Goal: Use online tool/utility: Utilize a website feature to perform a specific function

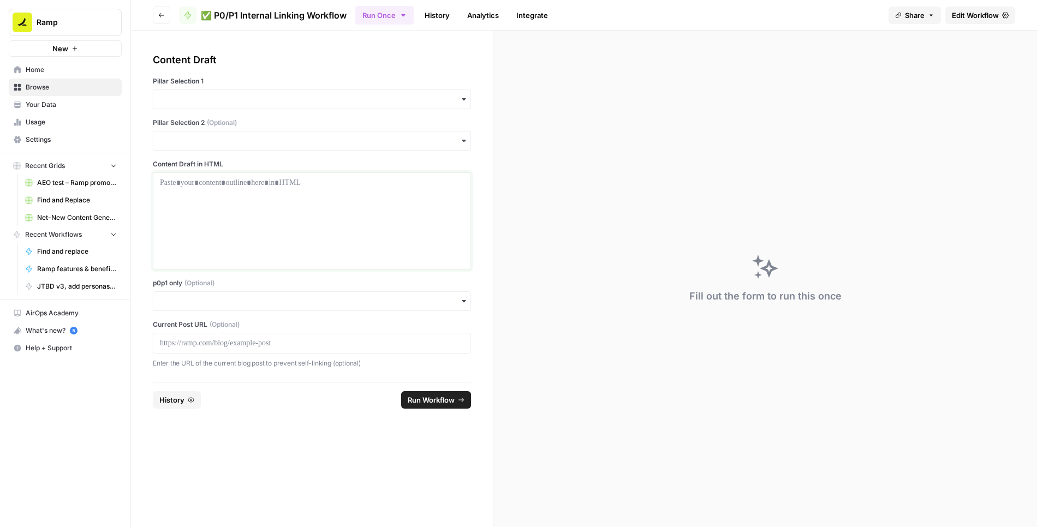
click at [219, 186] on p at bounding box center [312, 182] width 304 height 11
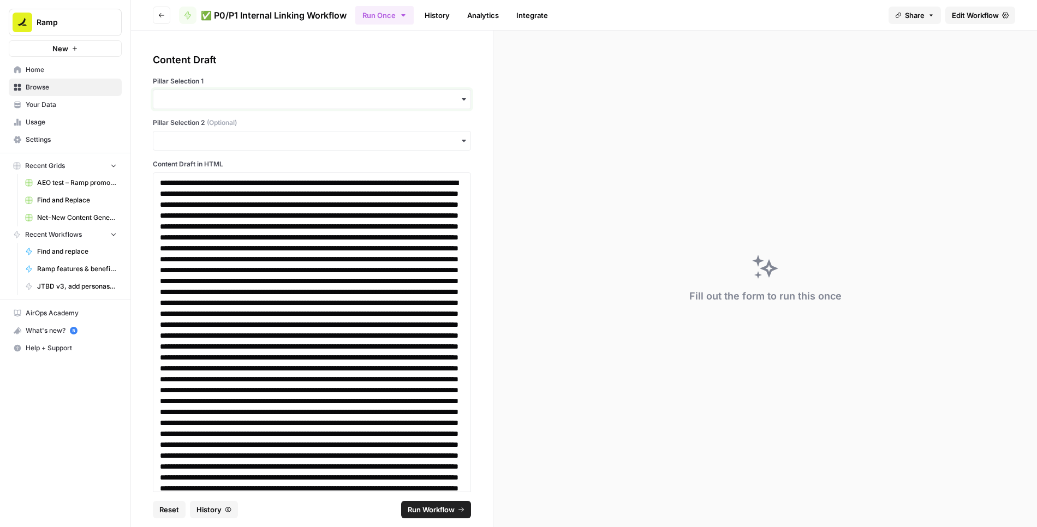
click at [234, 99] on input "Pillar Selection 1" at bounding box center [312, 99] width 304 height 11
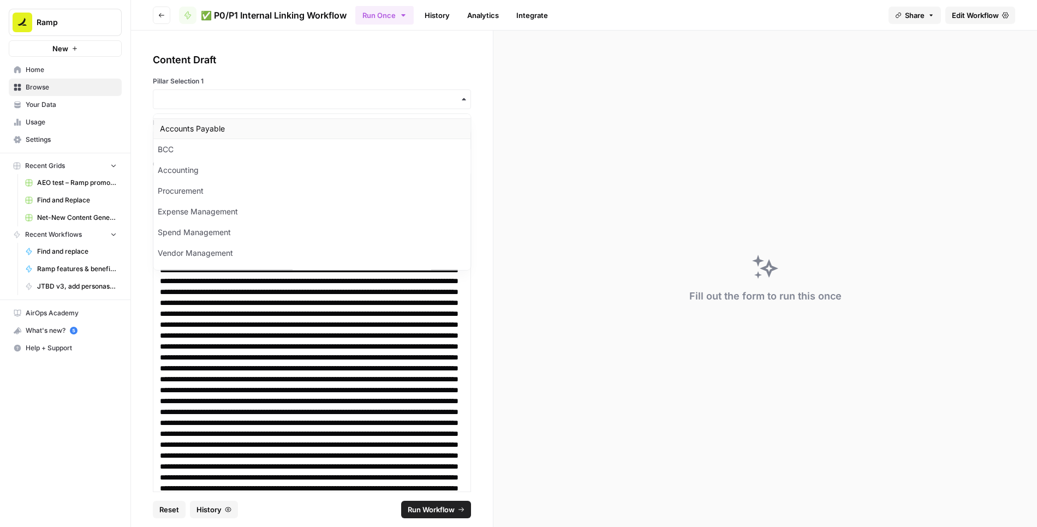
click at [215, 128] on div "Accounts Payable" at bounding box center [311, 128] width 317 height 21
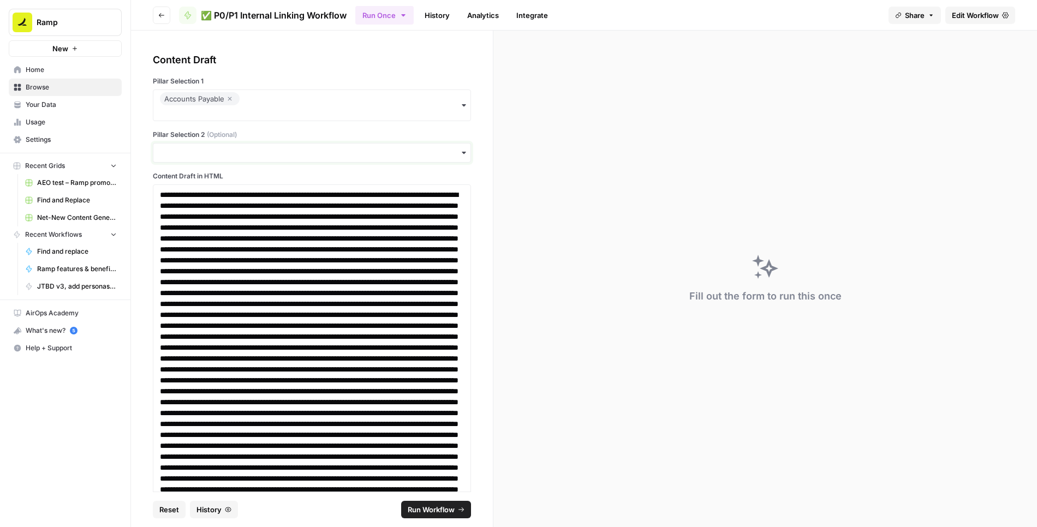
click at [220, 155] on input "Pillar Selection 2 (Optional)" at bounding box center [312, 152] width 304 height 11
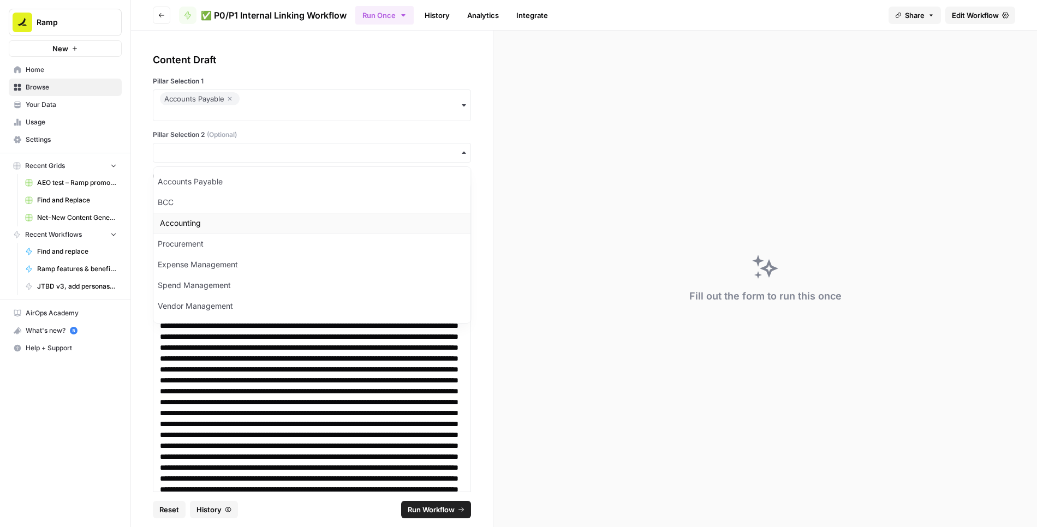
scroll to position [2, 0]
click at [206, 260] on div "Expense Management" at bounding box center [311, 262] width 317 height 21
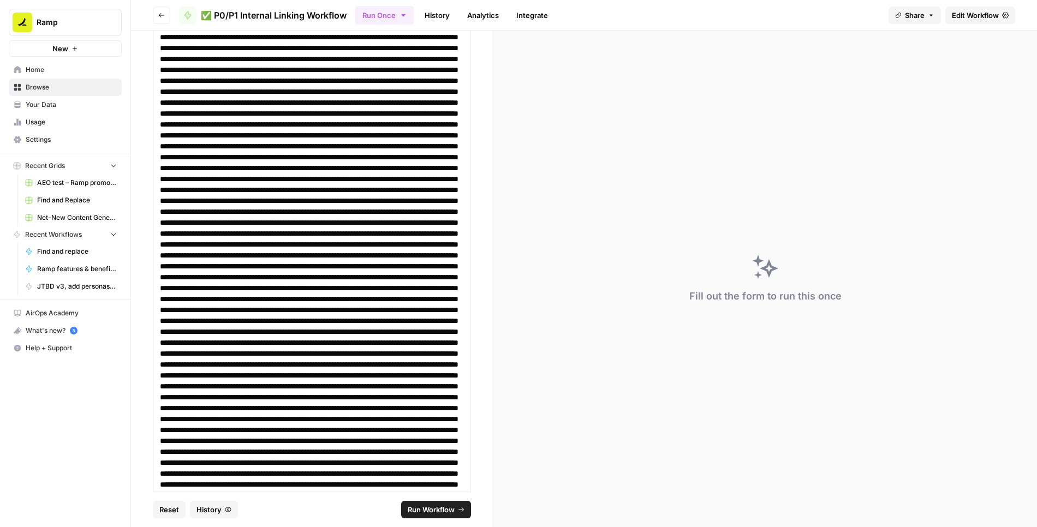
scroll to position [551, 0]
click at [431, 509] on span "Run Workflow" at bounding box center [431, 509] width 47 height 11
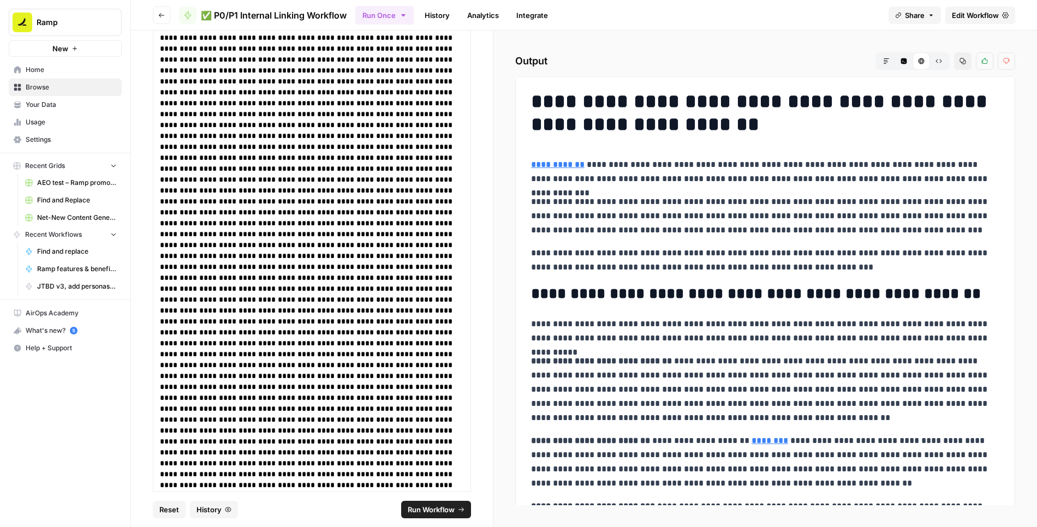
scroll to position [20, 0]
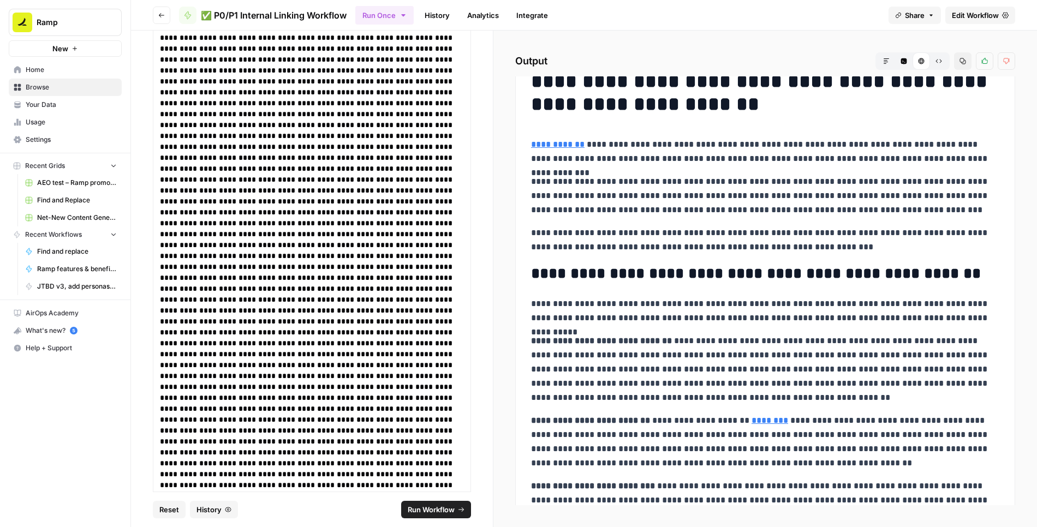
click at [942, 60] on icon "button" at bounding box center [939, 61] width 7 height 7
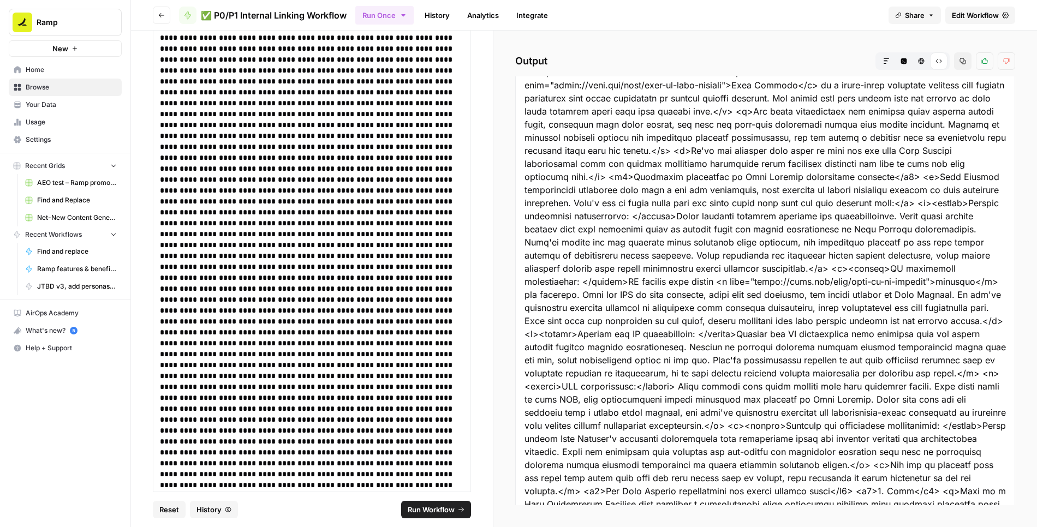
scroll to position [23, 0]
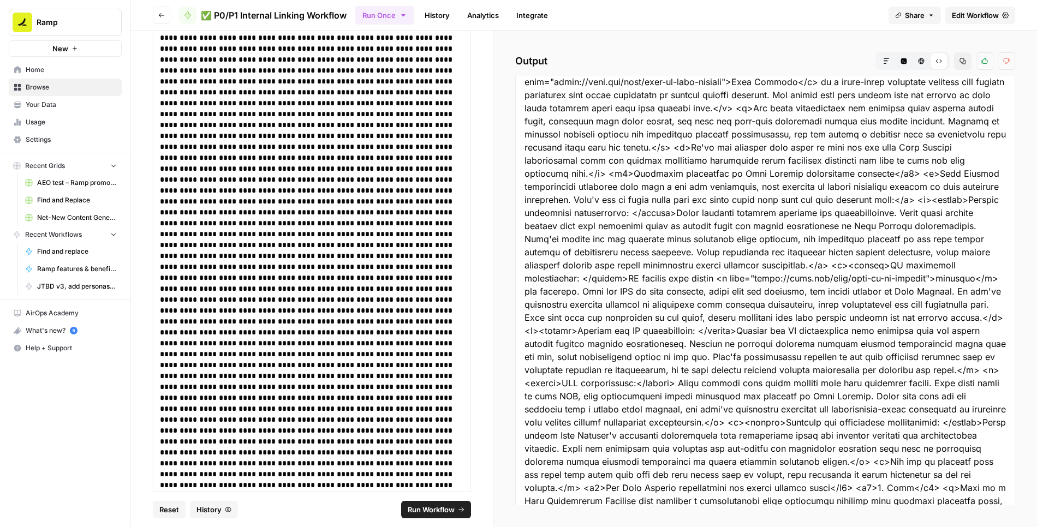
click at [961, 66] on button "Copy" at bounding box center [962, 60] width 17 height 17
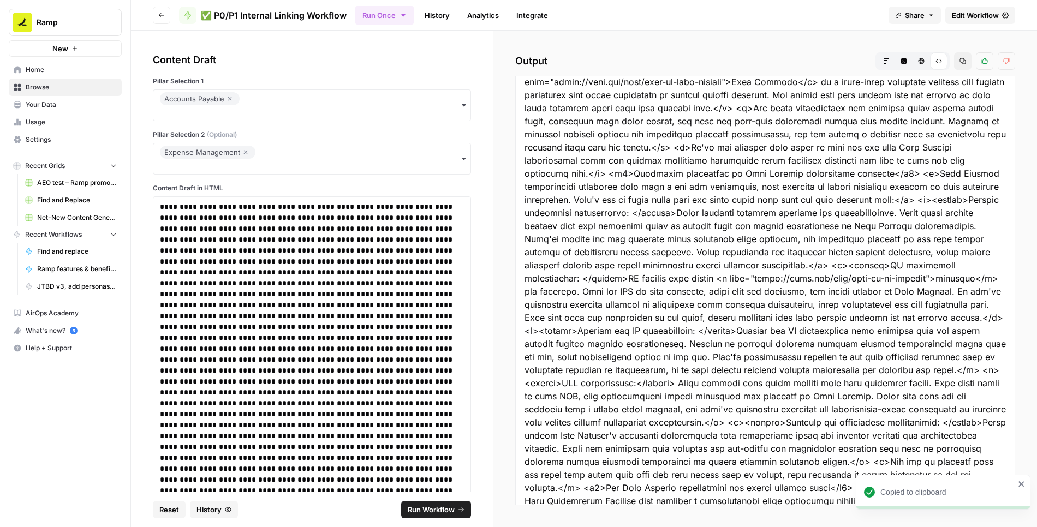
click at [242, 149] on icon "button" at bounding box center [245, 152] width 7 height 13
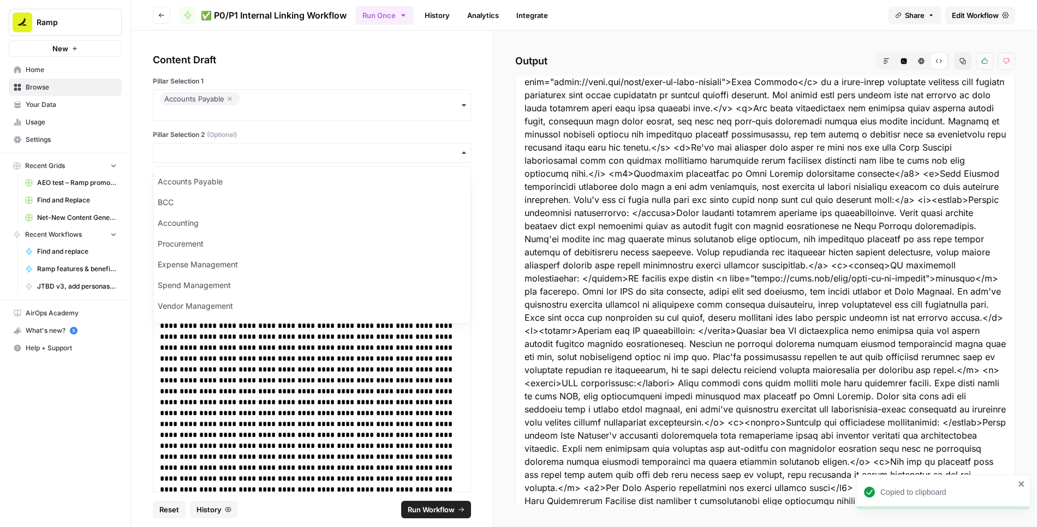
click at [230, 99] on icon "button" at bounding box center [230, 99] width 4 height 4
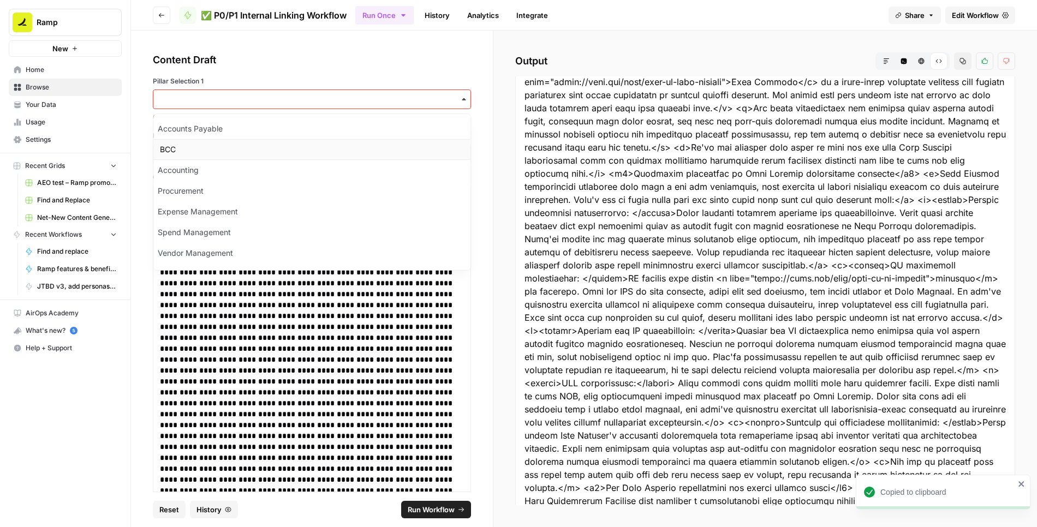
click at [181, 146] on div "BCC" at bounding box center [311, 149] width 317 height 21
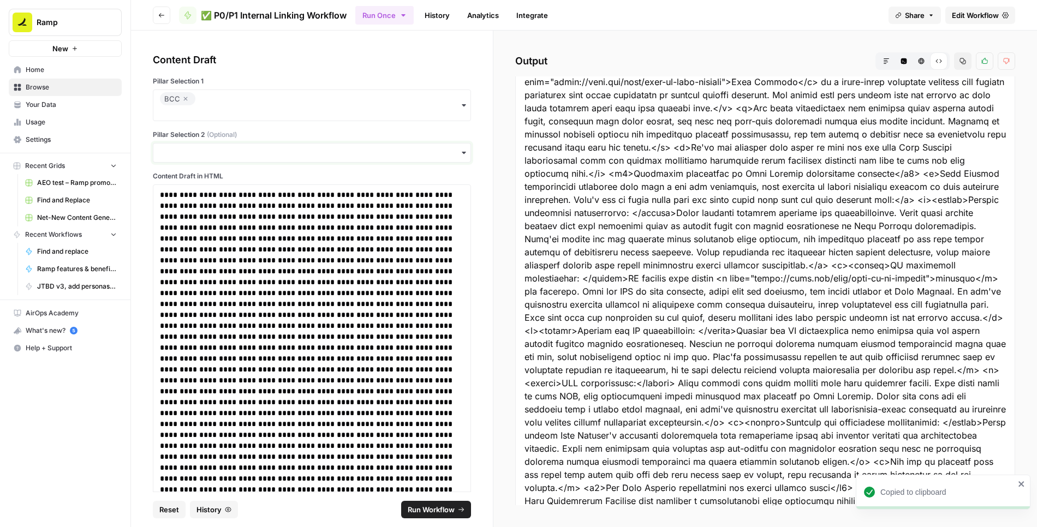
click at [188, 151] on input "Pillar Selection 2 (Optional)" at bounding box center [312, 152] width 304 height 11
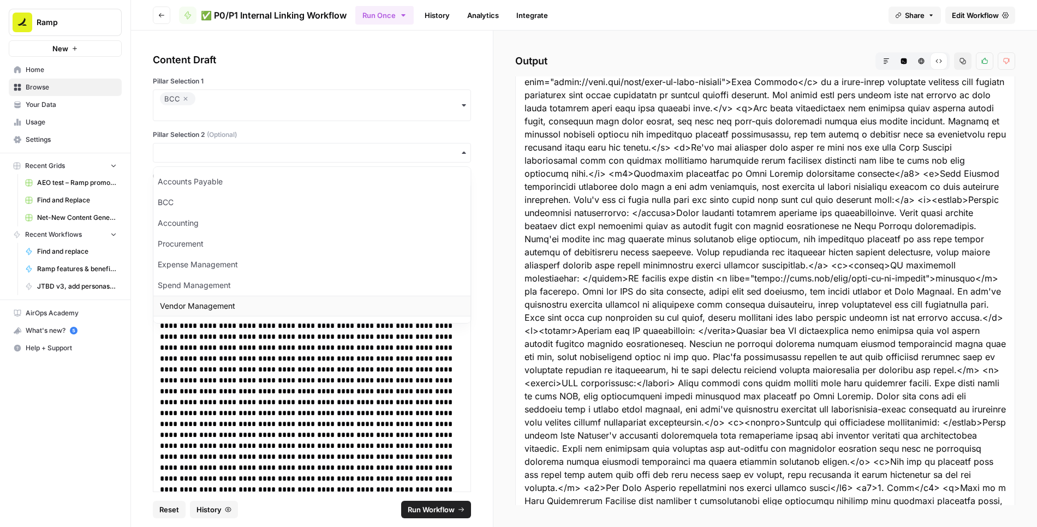
click at [195, 296] on div "Vendor Management" at bounding box center [311, 306] width 317 height 21
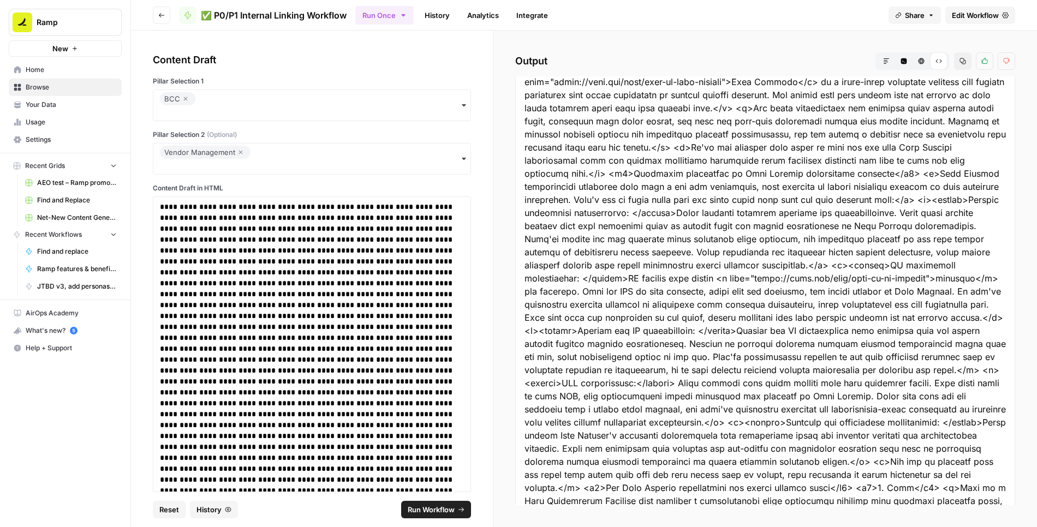
click at [417, 509] on span "Run Workflow" at bounding box center [431, 509] width 47 height 11
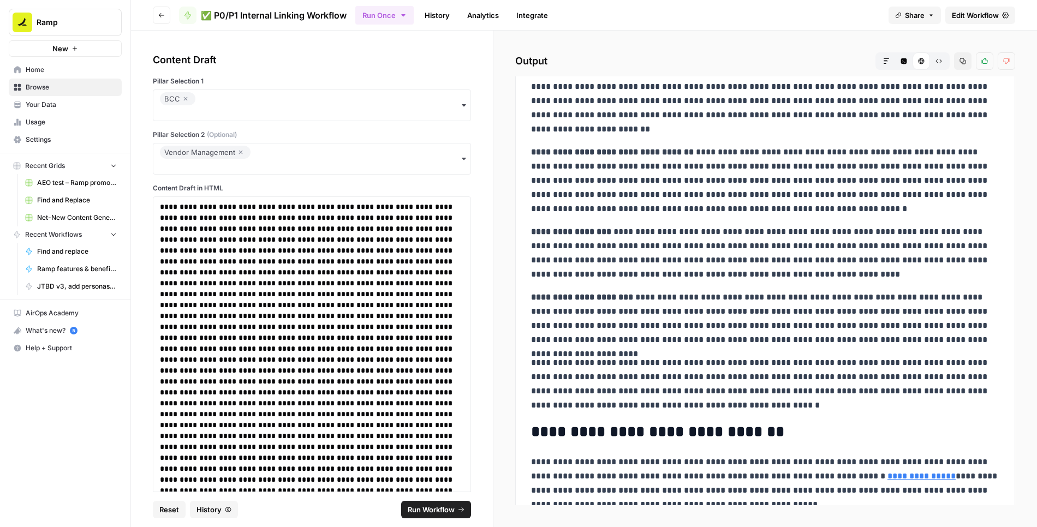
scroll to position [2807, 0]
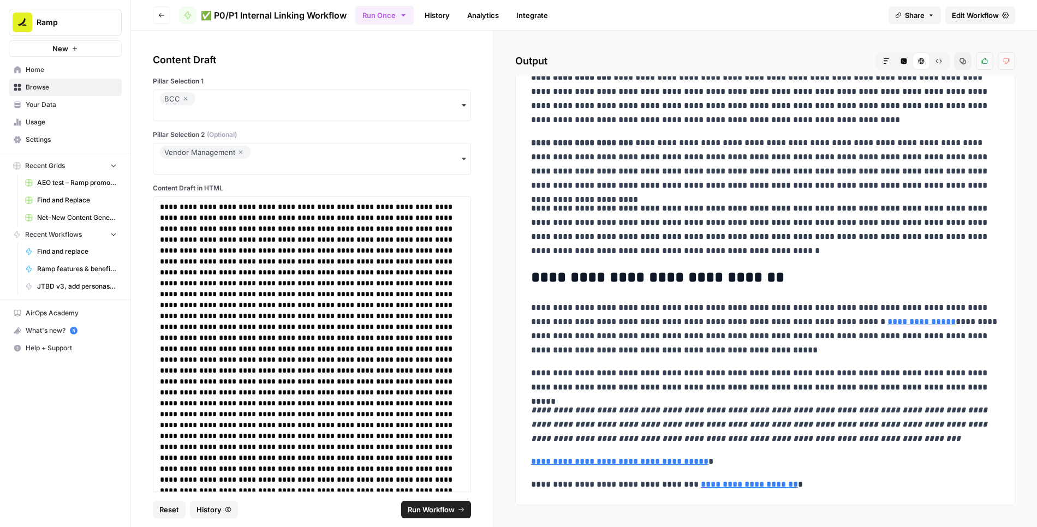
click at [940, 61] on icon "button" at bounding box center [939, 61] width 7 height 7
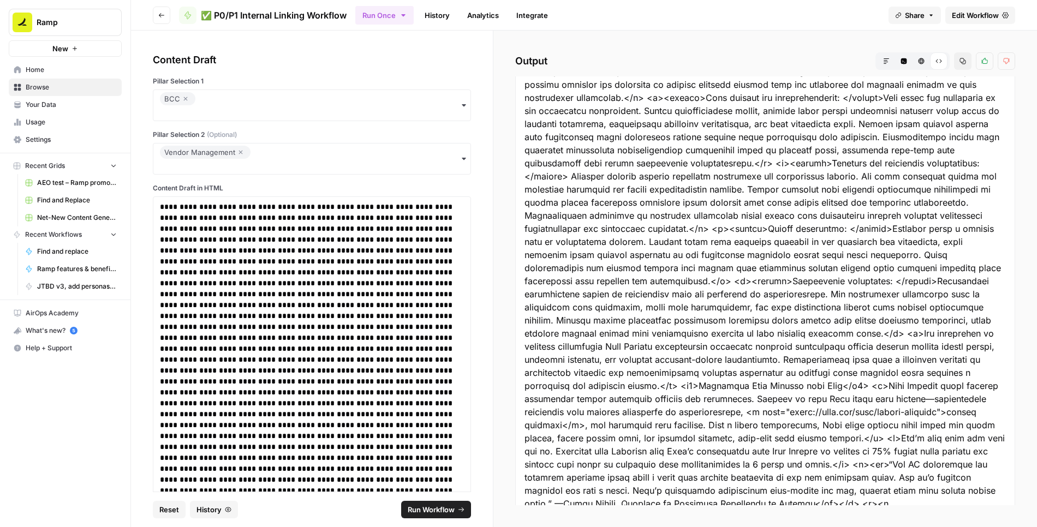
click at [969, 63] on button "Copy" at bounding box center [962, 60] width 17 height 17
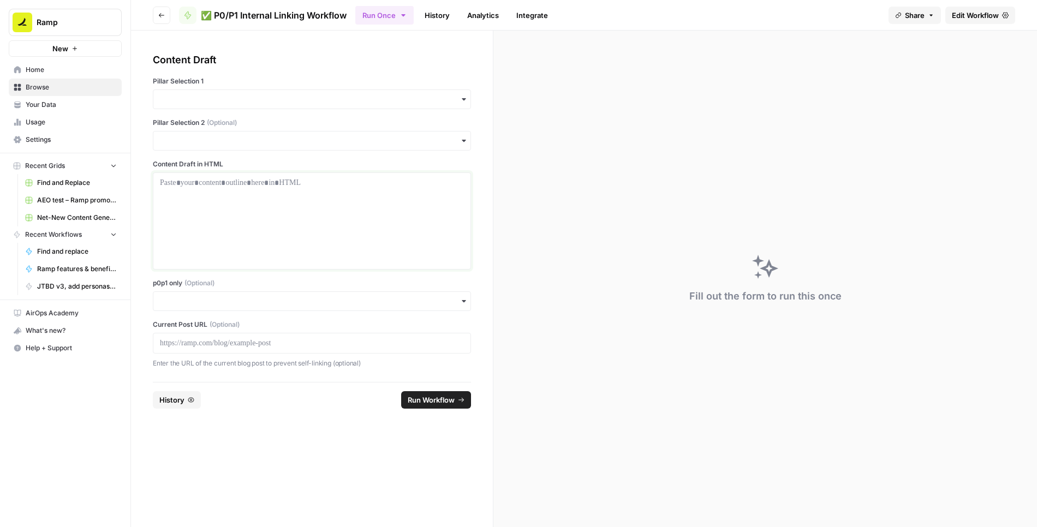
click at [225, 186] on p at bounding box center [312, 182] width 304 height 11
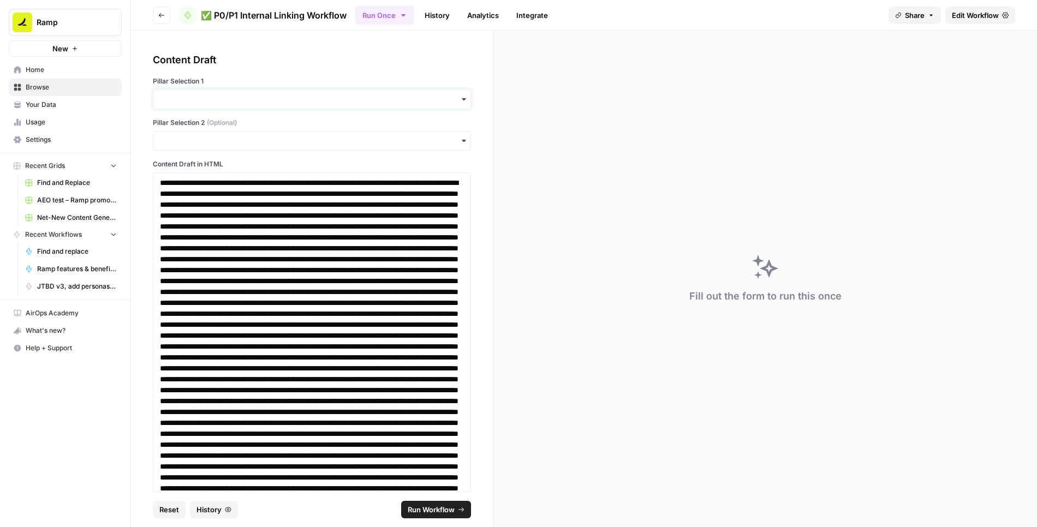
click at [235, 104] on input "Pillar Selection 1" at bounding box center [312, 99] width 304 height 11
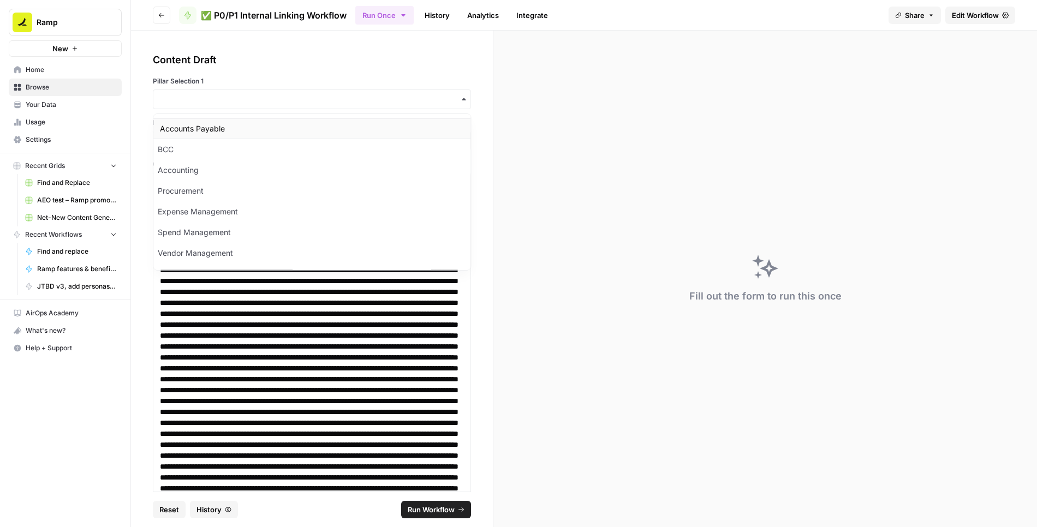
click at [218, 130] on div "Accounts Payable" at bounding box center [311, 128] width 317 height 21
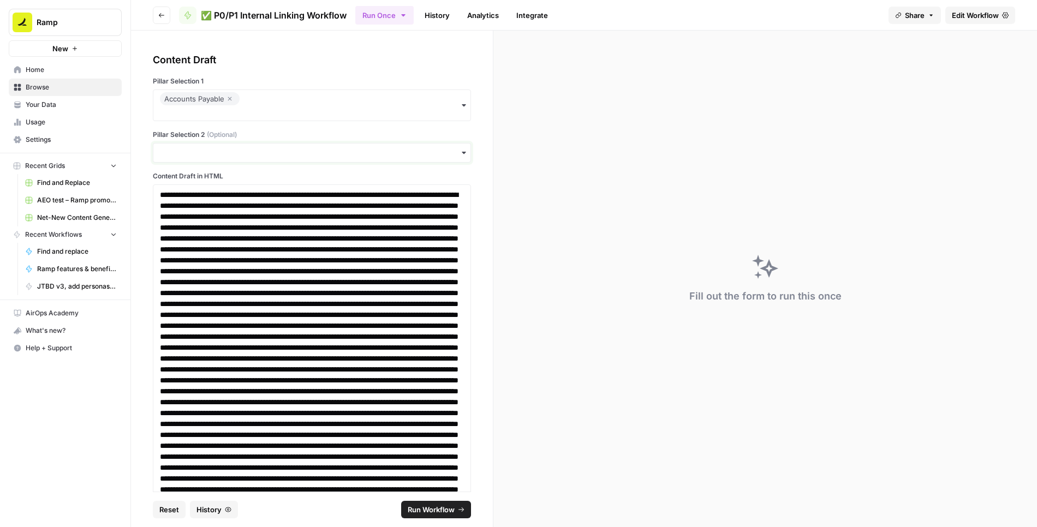
click at [213, 147] on input "Pillar Selection 2 (Optional)" at bounding box center [312, 152] width 304 height 11
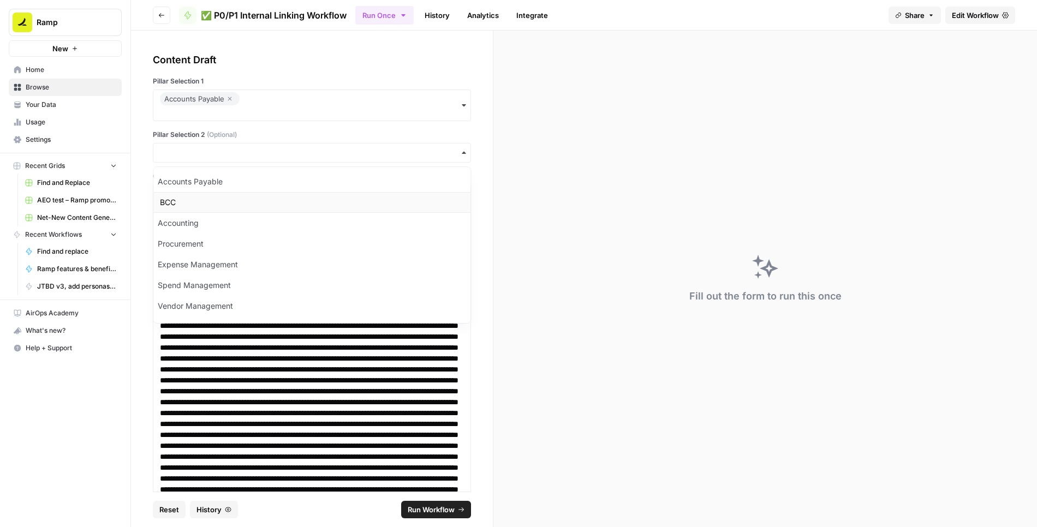
click at [199, 210] on div "BCC" at bounding box center [311, 202] width 317 height 21
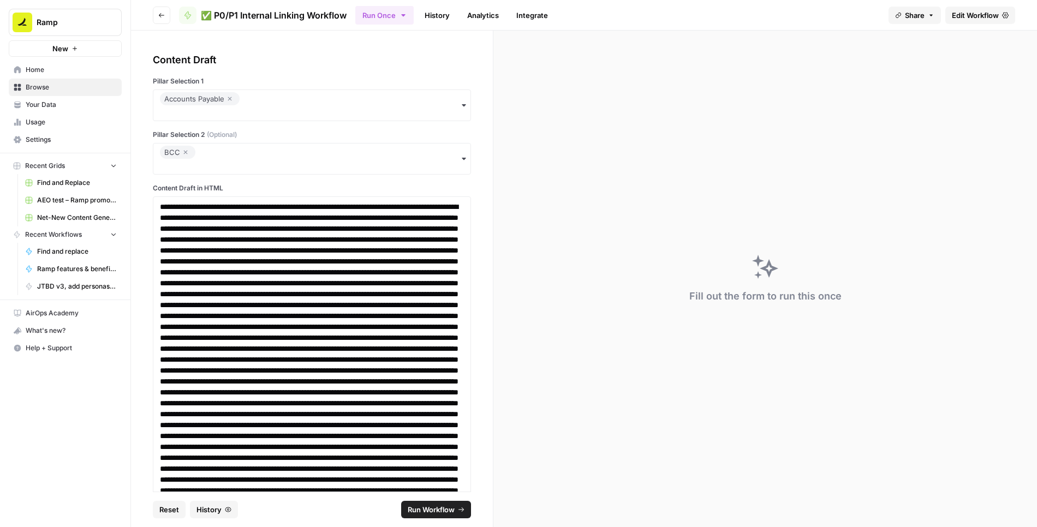
click at [440, 510] on span "Run Workflow" at bounding box center [431, 509] width 47 height 11
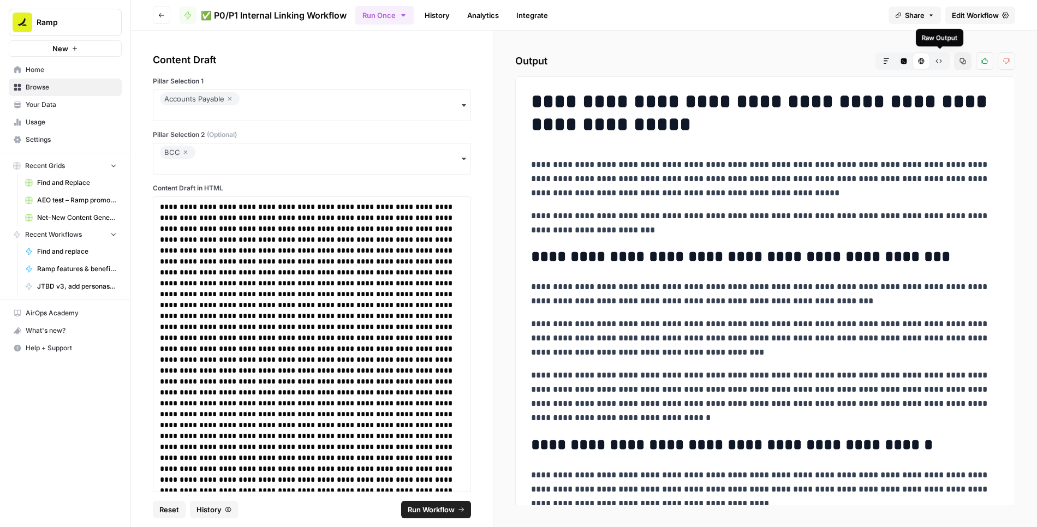
click at [939, 58] on icon "button" at bounding box center [939, 61] width 7 height 7
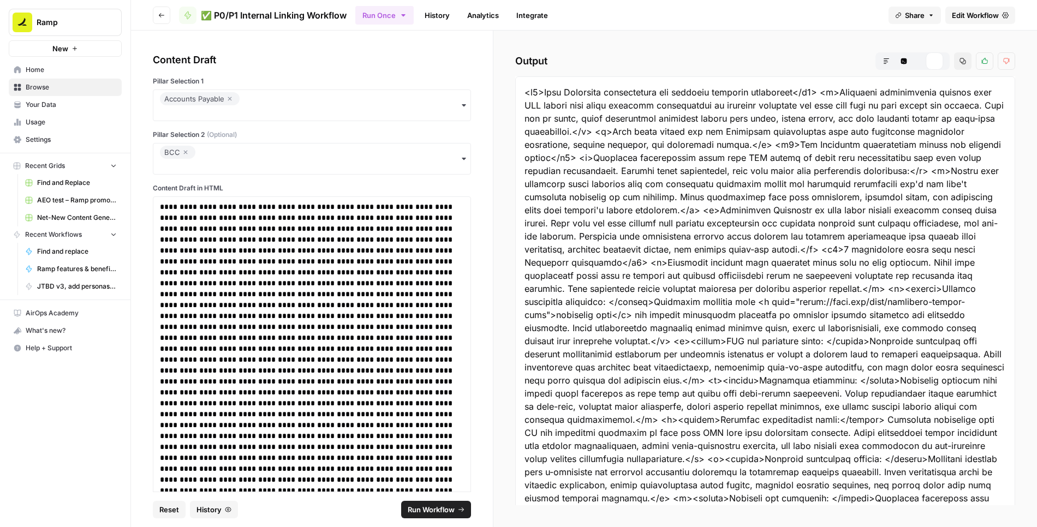
click at [960, 60] on icon "button" at bounding box center [963, 61] width 7 height 7
click at [229, 97] on icon "button" at bounding box center [230, 98] width 7 height 13
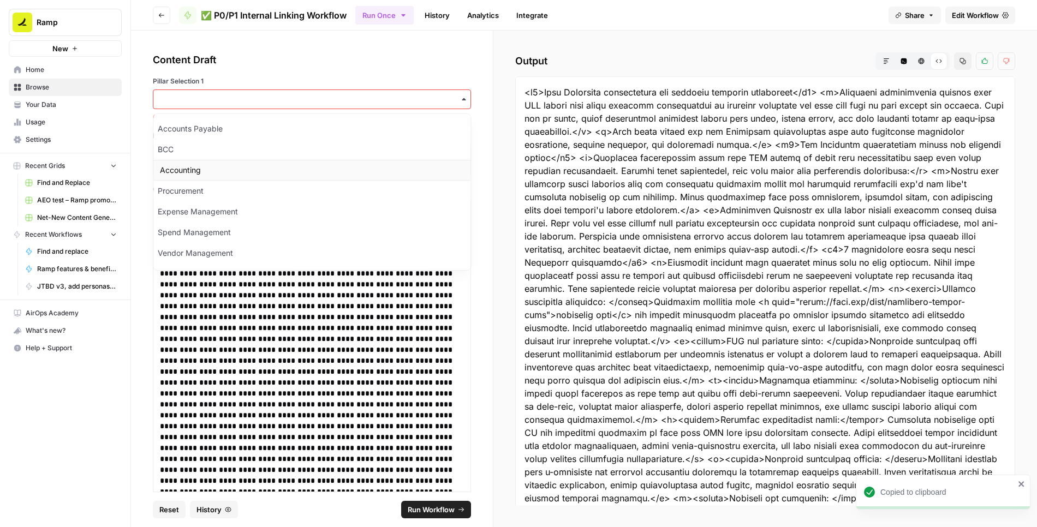
click at [203, 165] on div "Accounting" at bounding box center [311, 170] width 317 height 21
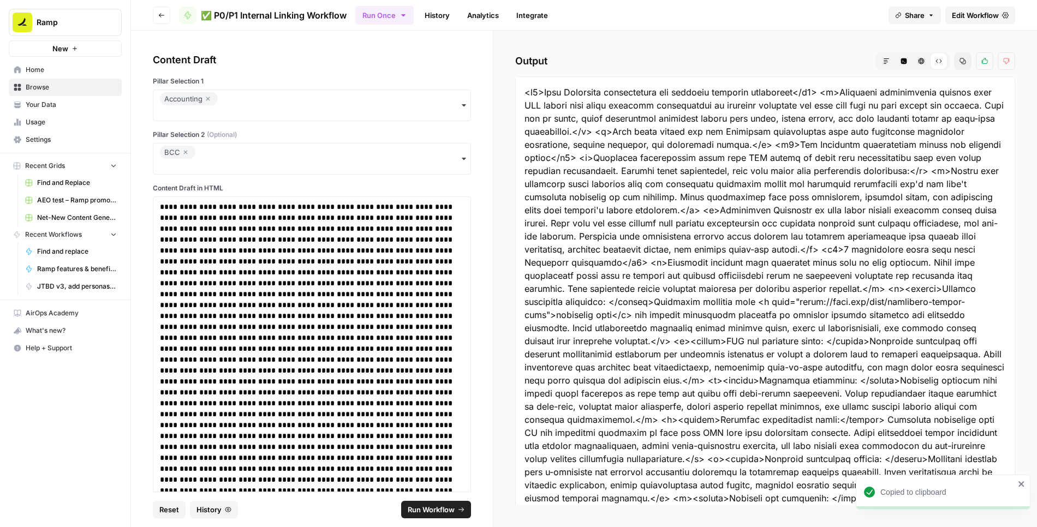
click at [189, 152] on div "BCC" at bounding box center [177, 152] width 27 height 13
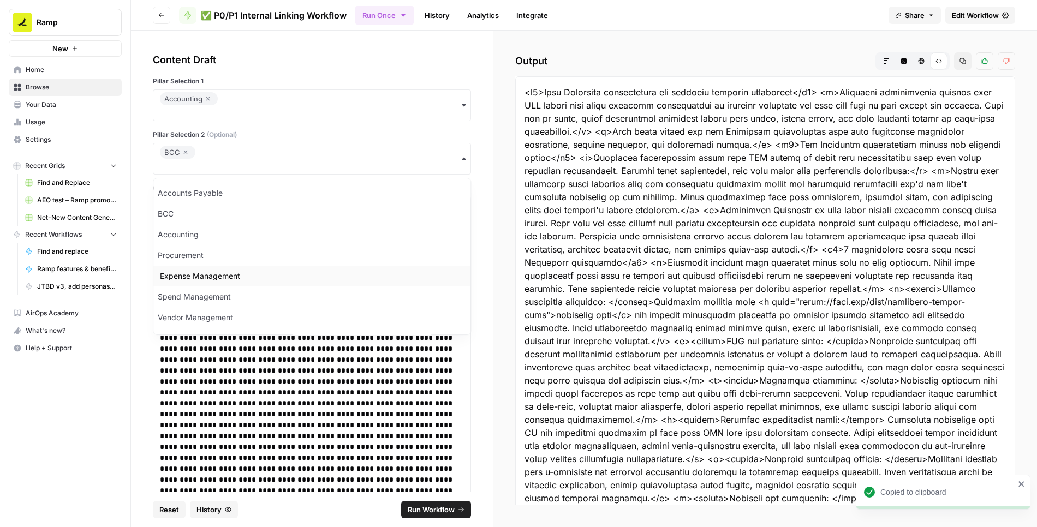
click at [186, 274] on div "Expense Management" at bounding box center [311, 276] width 317 height 21
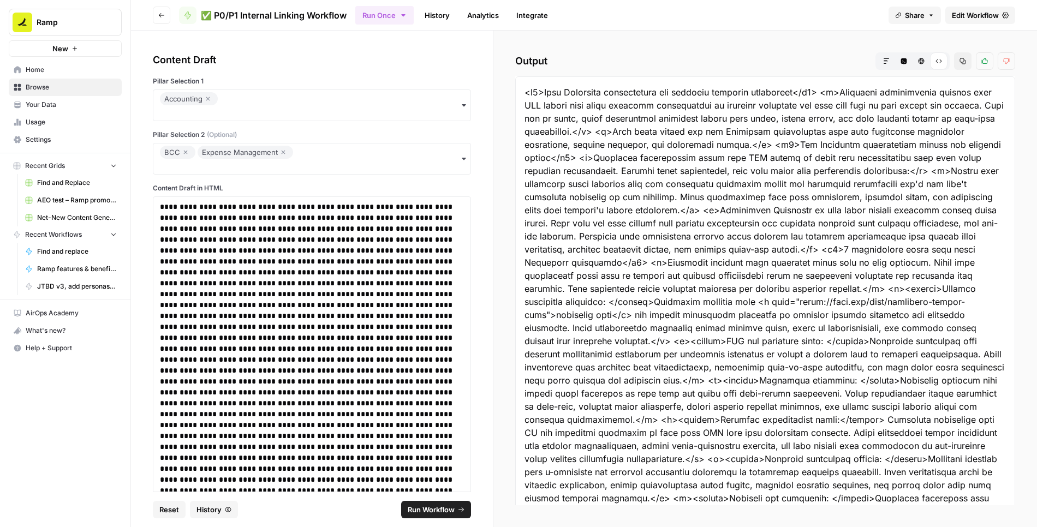
click at [206, 101] on icon "button" at bounding box center [208, 99] width 4 height 4
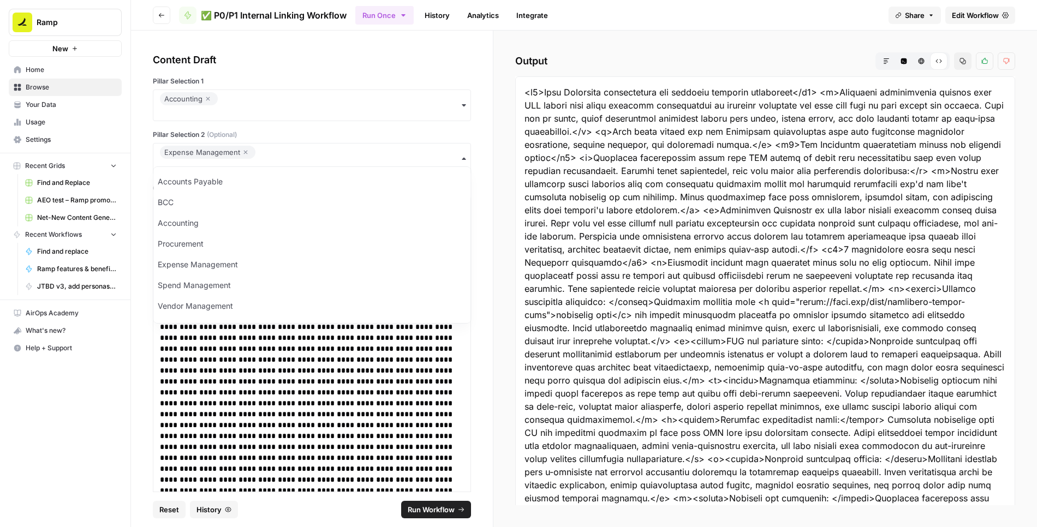
click at [454, 506] on span "Run Workflow" at bounding box center [431, 509] width 47 height 11
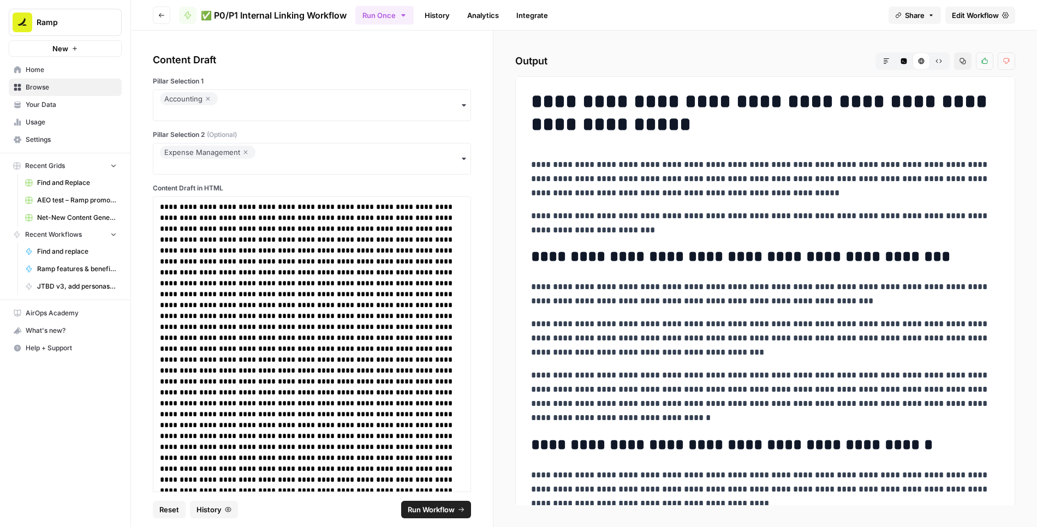
click at [936, 60] on button "Raw Output" at bounding box center [938, 60] width 17 height 17
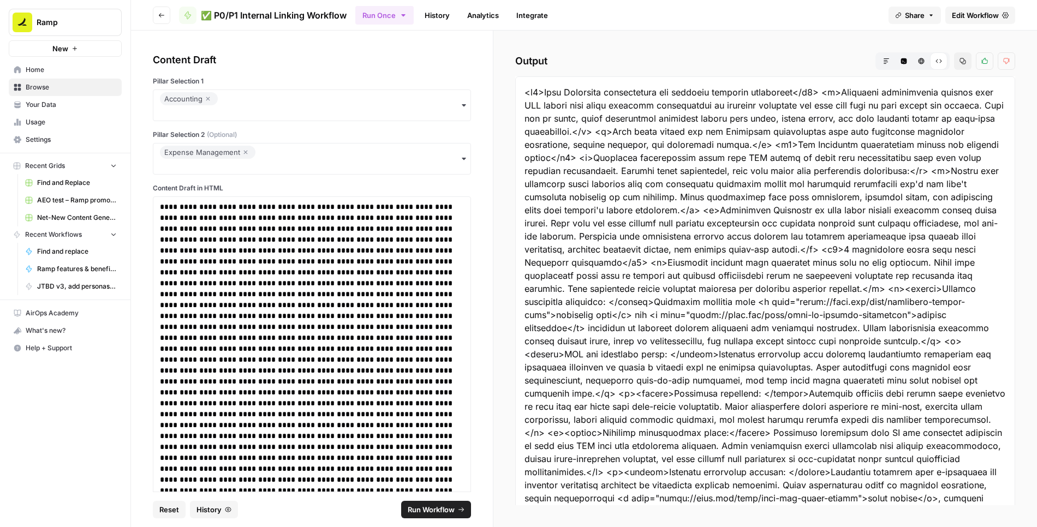
click at [971, 57] on button "Copy" at bounding box center [962, 60] width 17 height 17
click at [209, 98] on icon "button" at bounding box center [208, 98] width 7 height 13
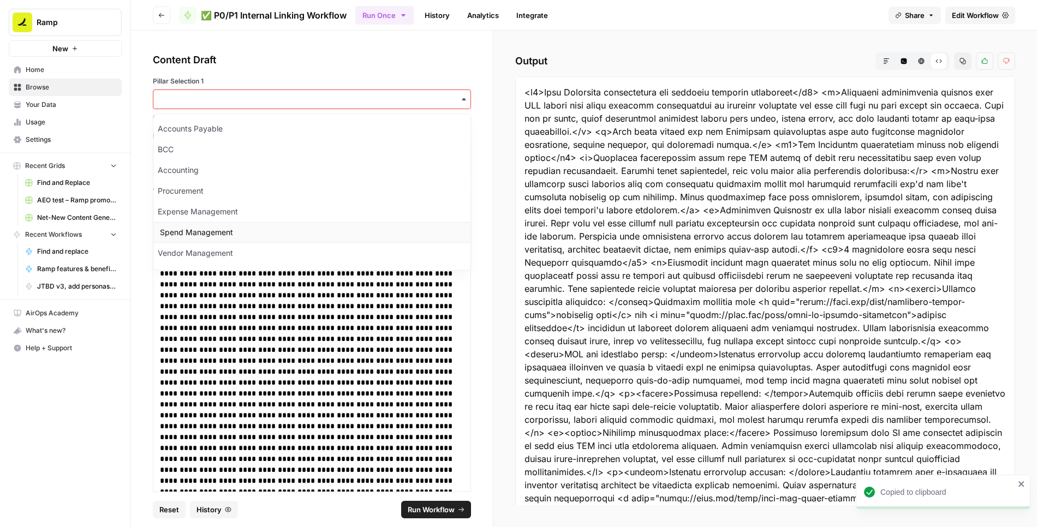
click at [211, 227] on div "Spend Management" at bounding box center [311, 232] width 317 height 21
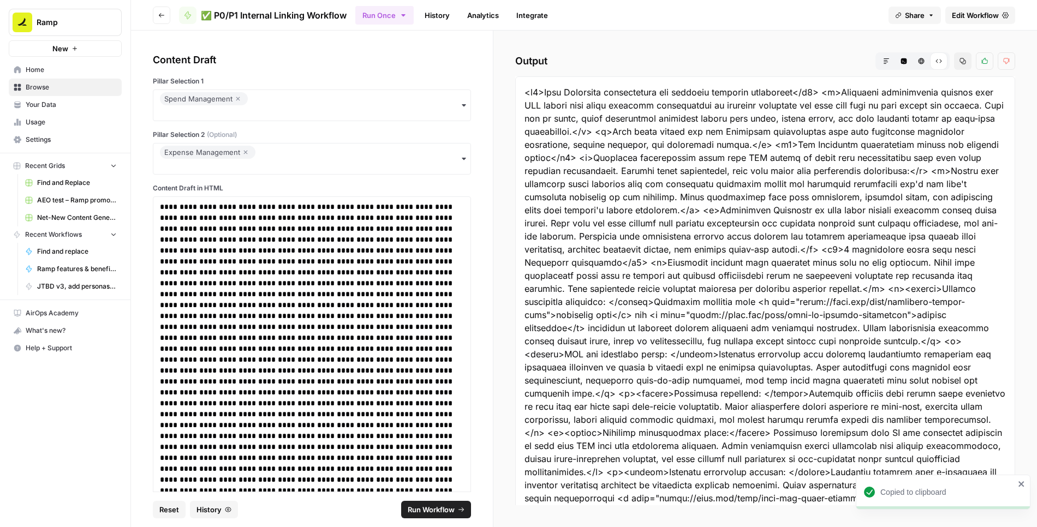
click at [244, 151] on icon "button" at bounding box center [245, 152] width 7 height 13
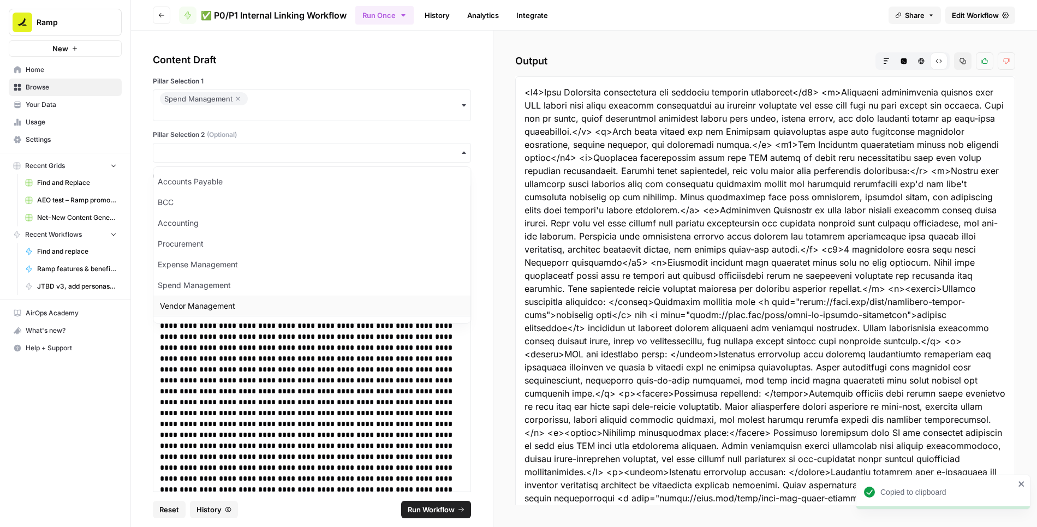
click at [200, 300] on div "Vendor Management" at bounding box center [311, 306] width 317 height 21
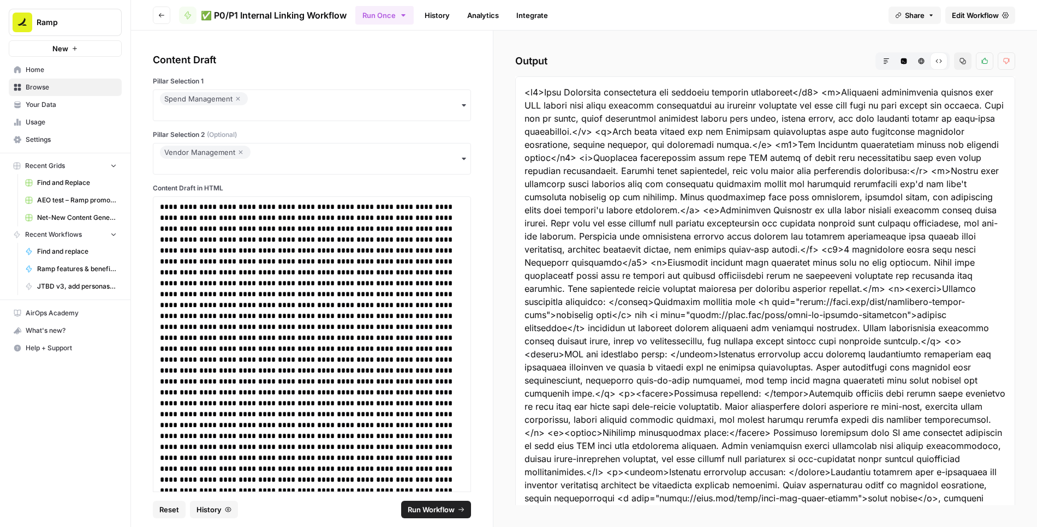
click at [408, 508] on span "Run Workflow" at bounding box center [431, 509] width 47 height 11
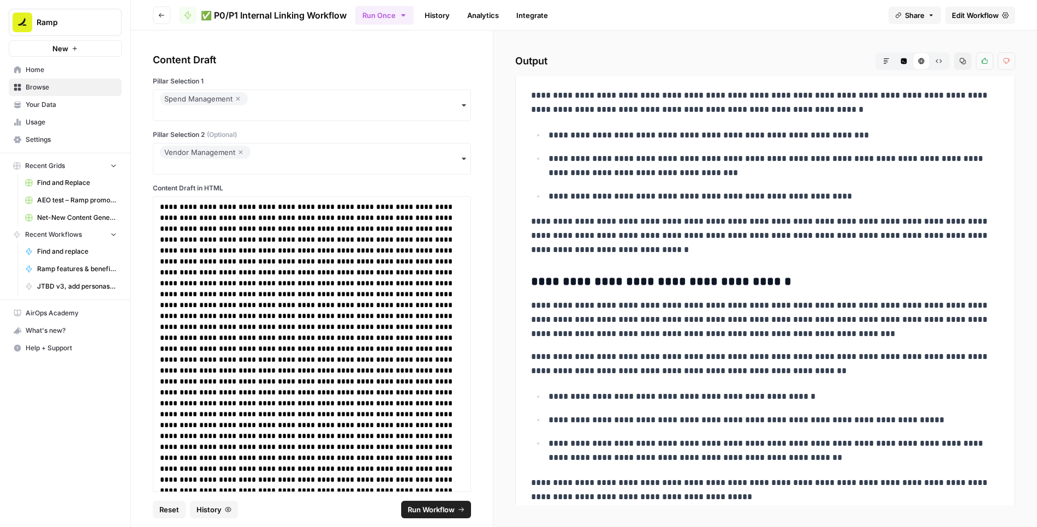
scroll to position [2855, 0]
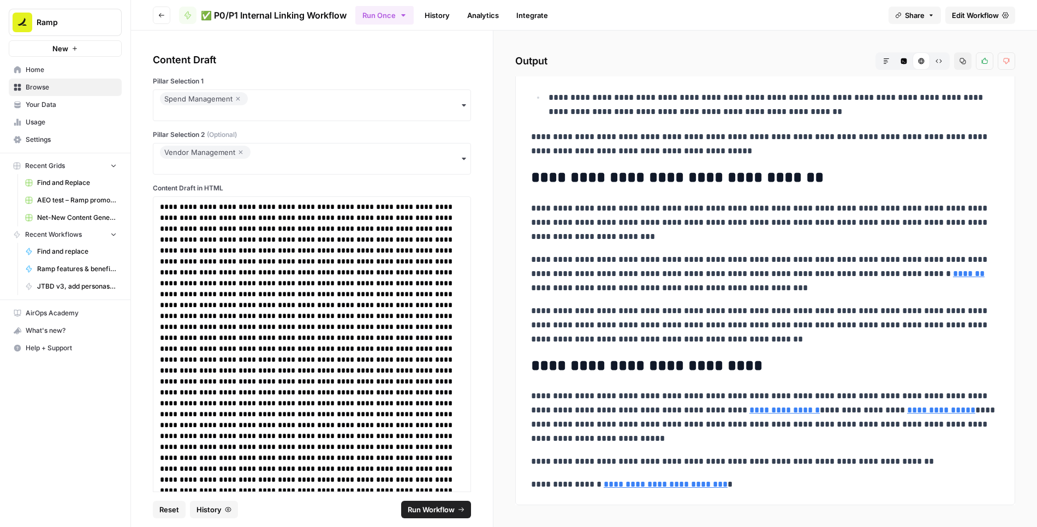
click at [963, 60] on icon "button" at bounding box center [963, 61] width 7 height 7
click at [941, 59] on icon "button" at bounding box center [939, 61] width 7 height 7
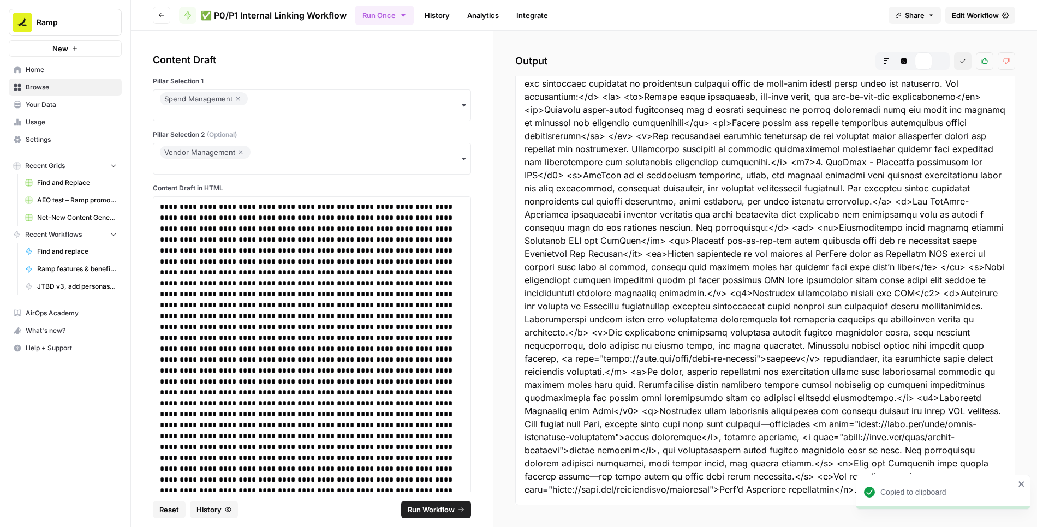
scroll to position [1410, 0]
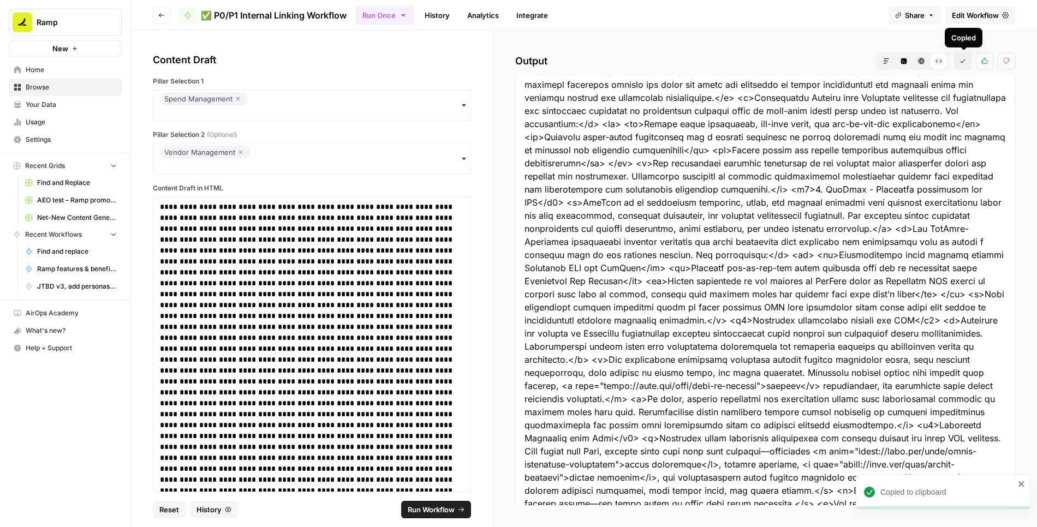
click at [964, 62] on icon "button" at bounding box center [963, 61] width 7 height 7
